Goal: Navigation & Orientation: Find specific page/section

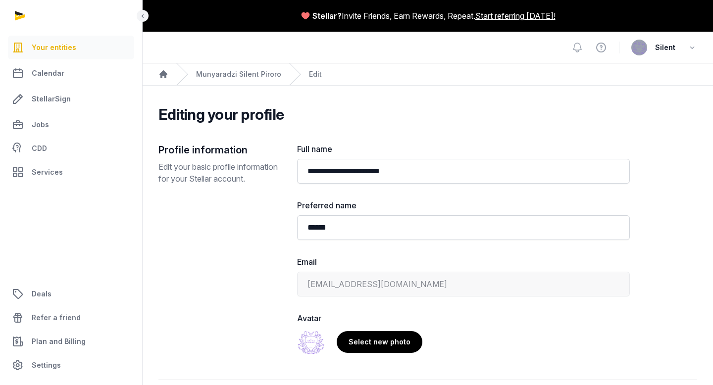
click at [61, 49] on span "Your entities" at bounding box center [54, 48] width 45 height 12
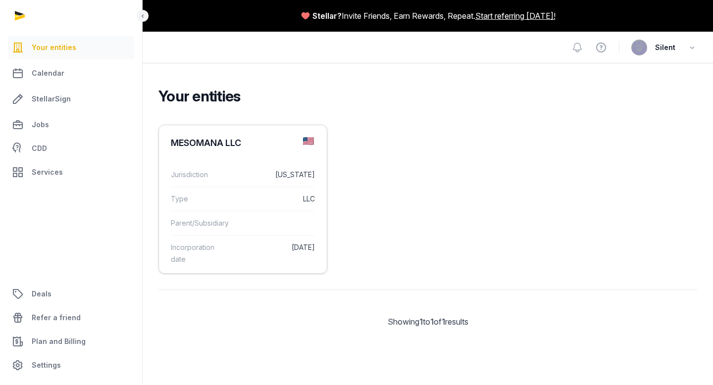
click at [274, 230] on div "Parent/Subsidiary" at bounding box center [243, 223] width 144 height 24
